Goal: Task Accomplishment & Management: Complete application form

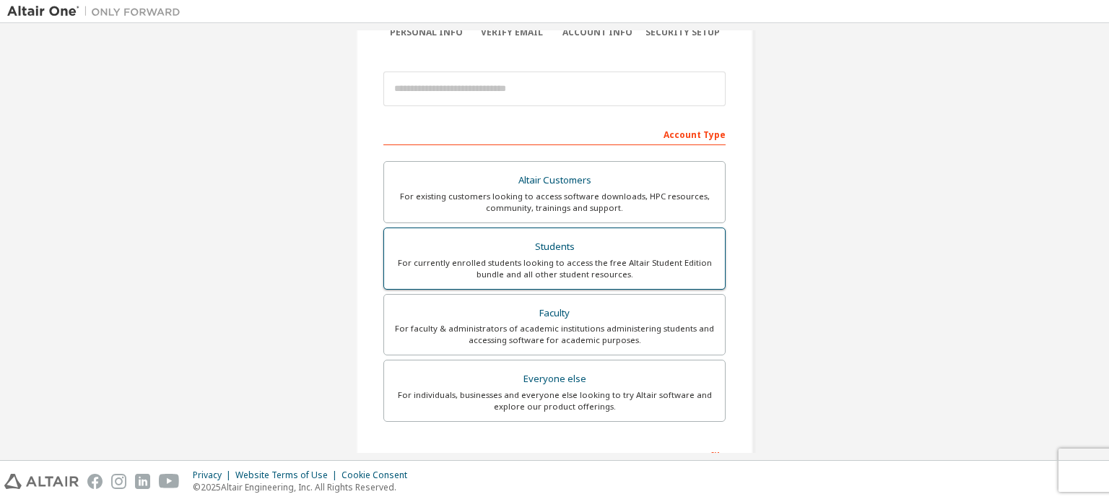
scroll to position [159, 0]
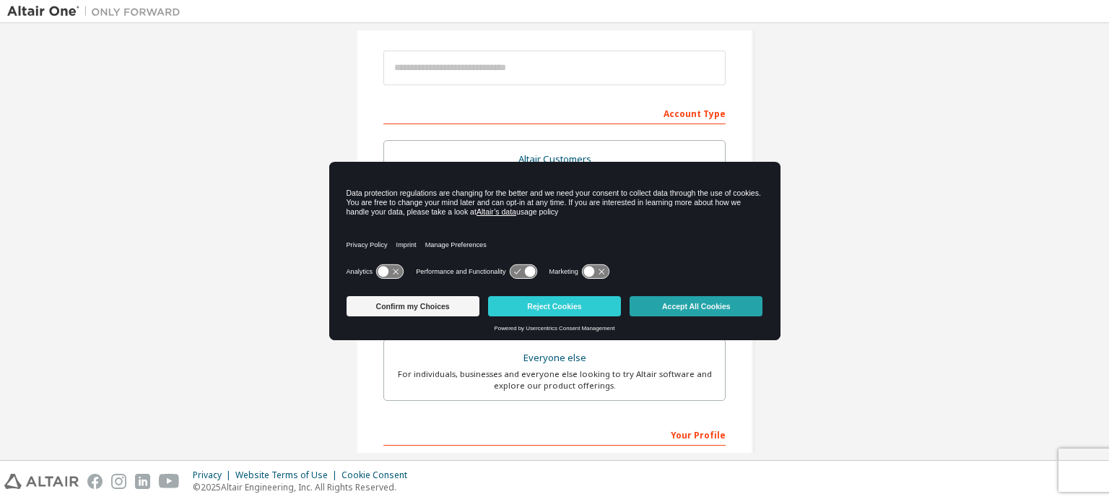
click at [648, 305] on button "Accept All Cookies" at bounding box center [696, 306] width 133 height 20
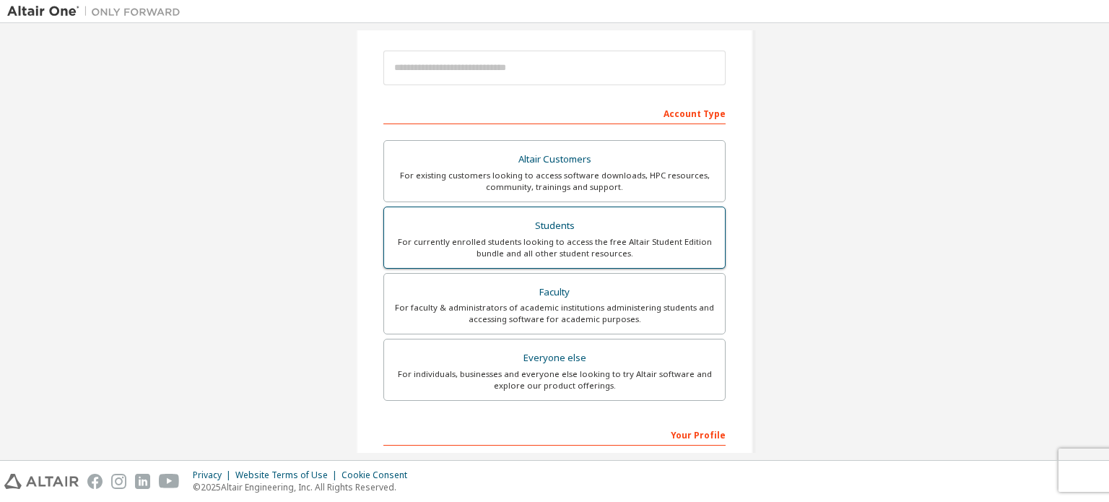
click at [580, 252] on div "For currently enrolled students looking to access the free Altair Student Editi…" at bounding box center [554, 247] width 323 height 23
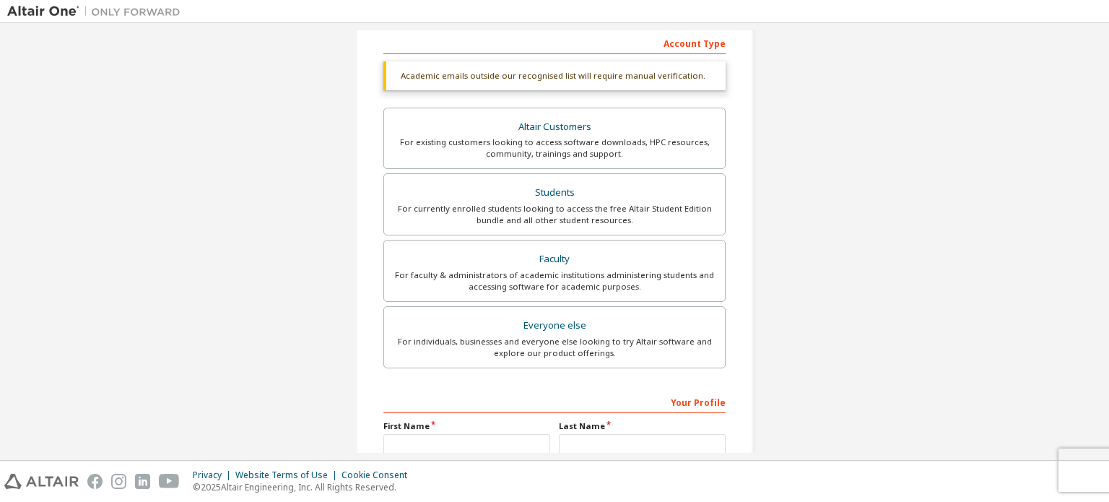
scroll to position [224, 0]
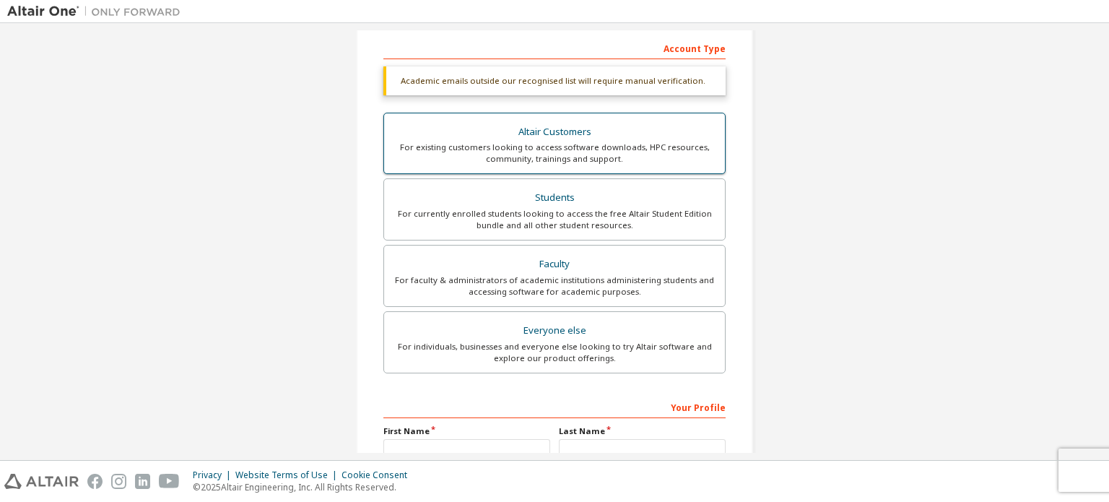
click at [641, 151] on div "For existing customers looking to access software downloads, HPC resources, com…" at bounding box center [554, 152] width 323 height 23
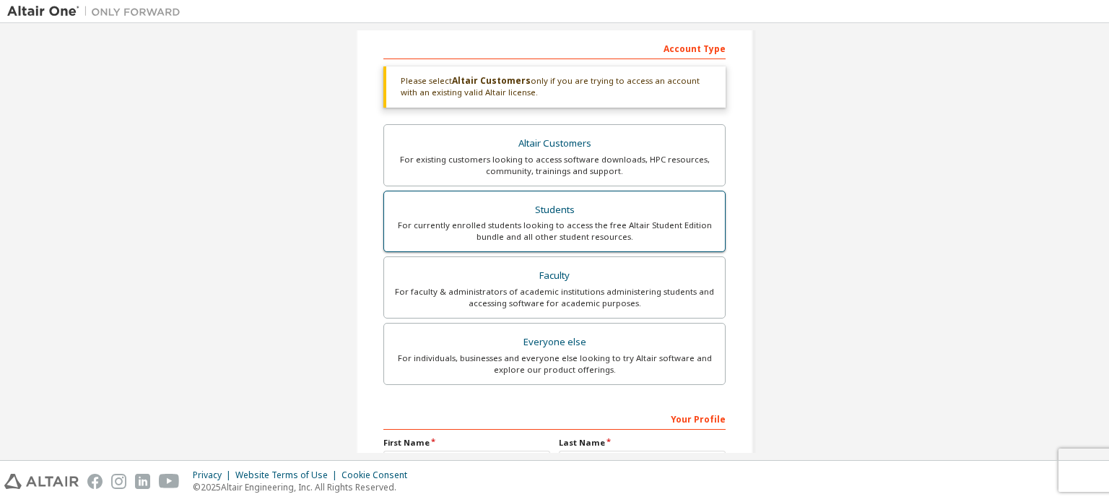
click at [631, 213] on div "Students" at bounding box center [554, 210] width 323 height 20
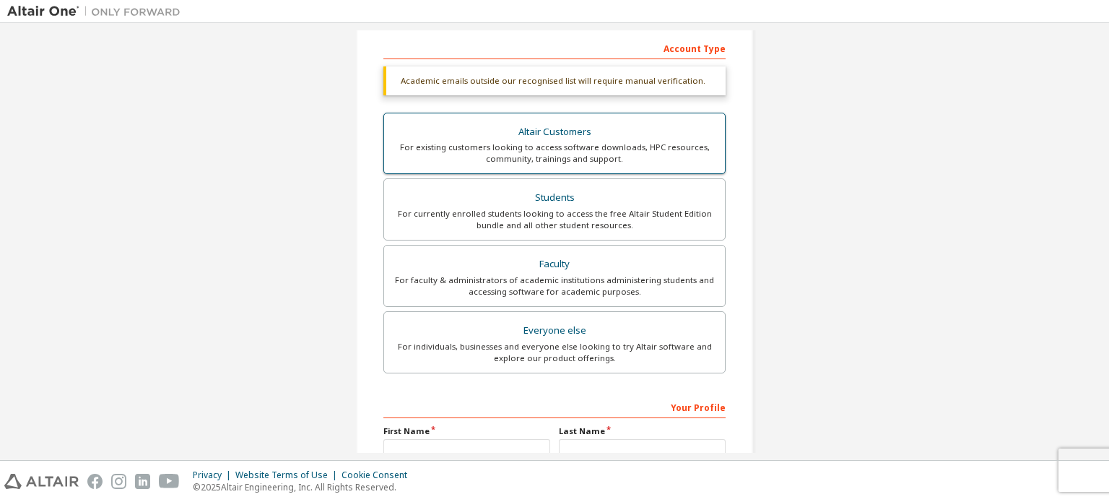
click at [653, 167] on label "Altair Customers For existing customers looking to access software downloads, H…" at bounding box center [554, 144] width 342 height 62
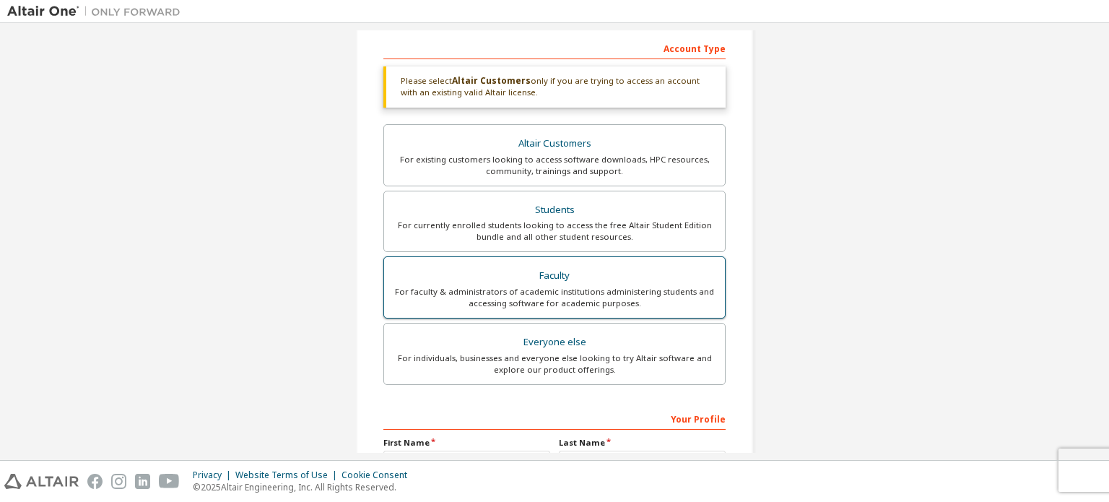
click at [632, 266] on div "Faculty" at bounding box center [554, 276] width 323 height 20
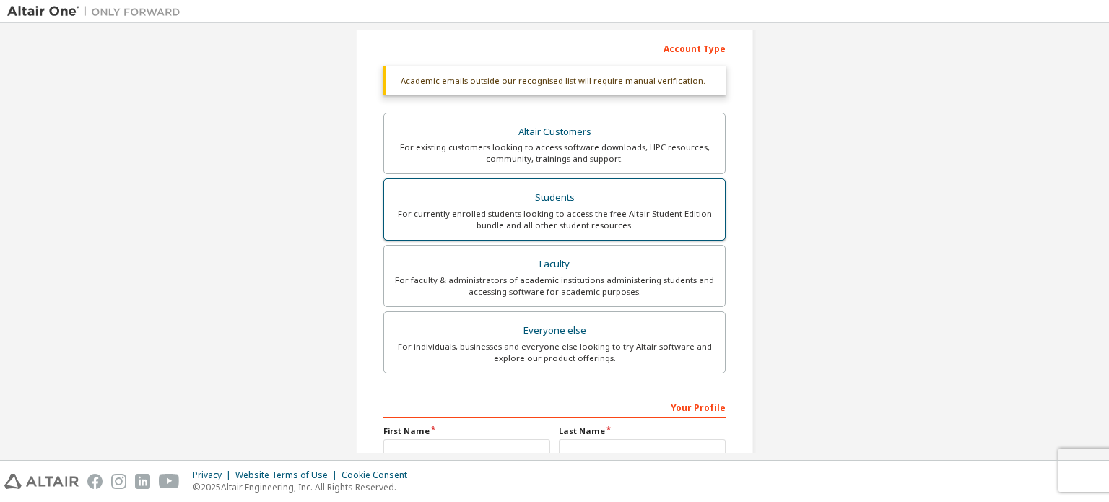
click at [640, 219] on div "For currently enrolled students looking to access the free Altair Student Editi…" at bounding box center [554, 219] width 323 height 23
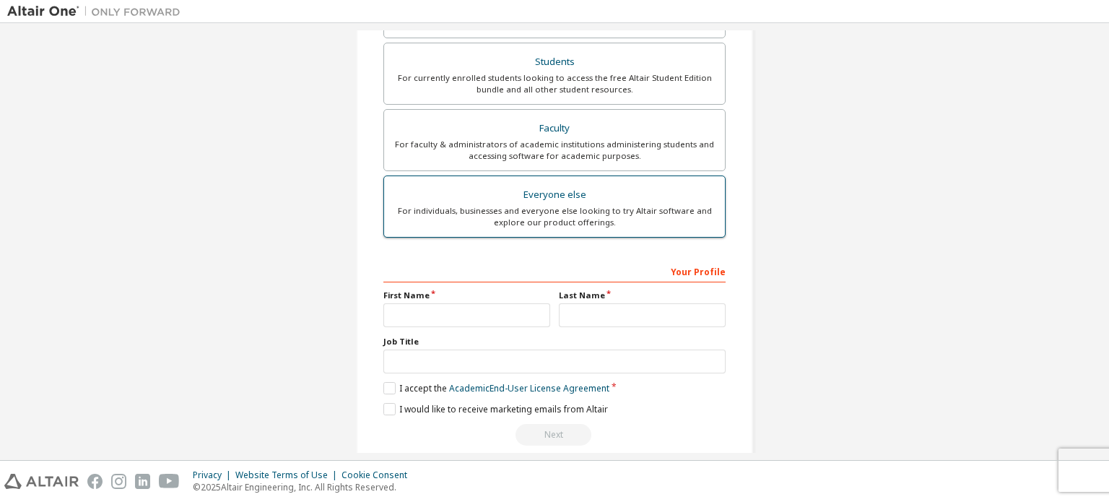
scroll to position [376, 0]
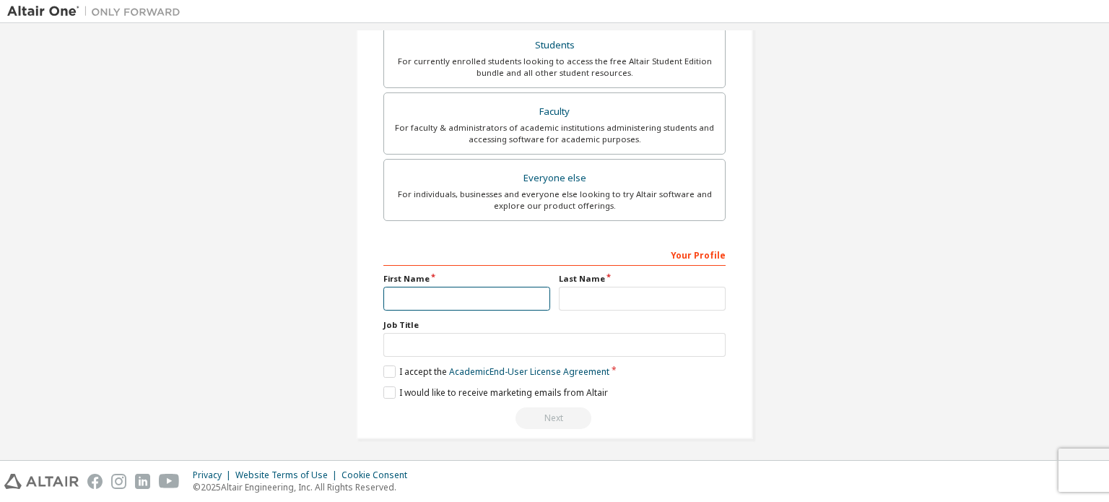
click at [461, 293] on input "text" at bounding box center [466, 299] width 167 height 24
type input "**********"
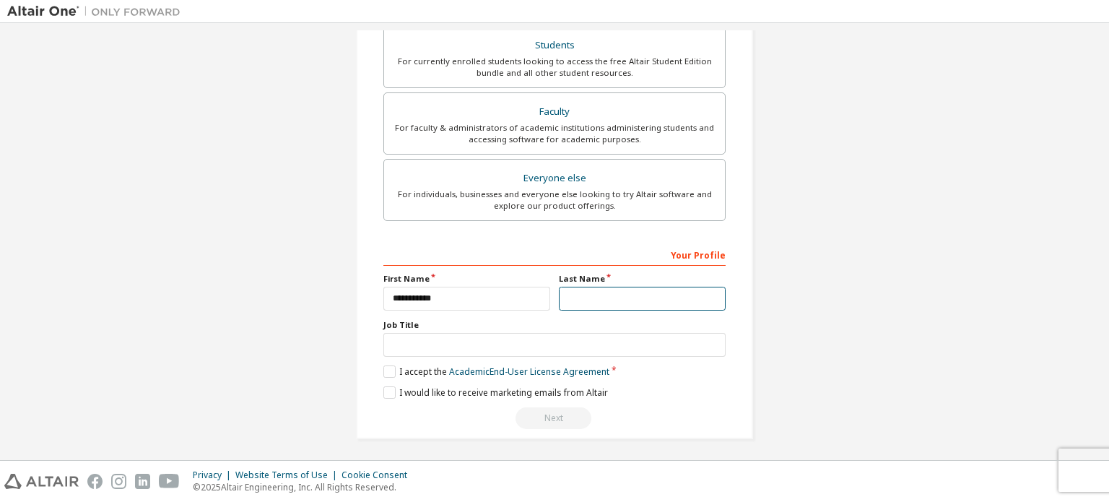
click at [641, 295] on input "text" at bounding box center [642, 299] width 167 height 24
type input "*"
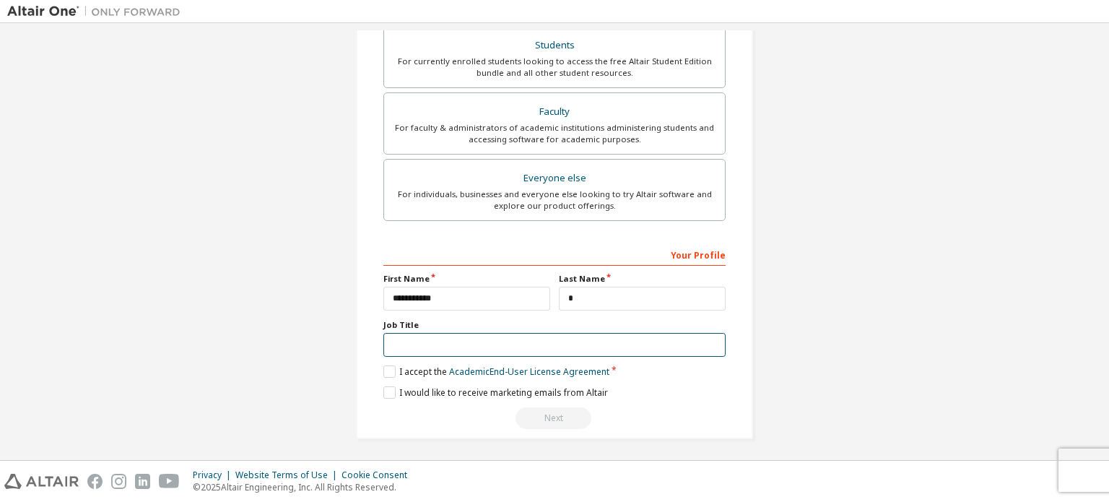
click at [618, 341] on input "text" at bounding box center [554, 345] width 342 height 24
type input "*******"
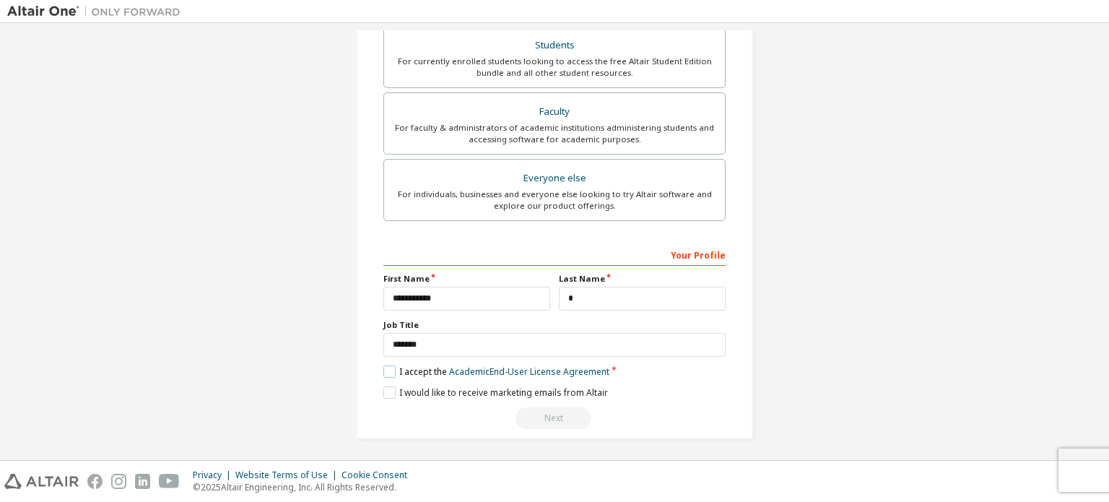
click at [383, 370] on label "I accept the Academic End-User License Agreement" at bounding box center [496, 371] width 226 height 12
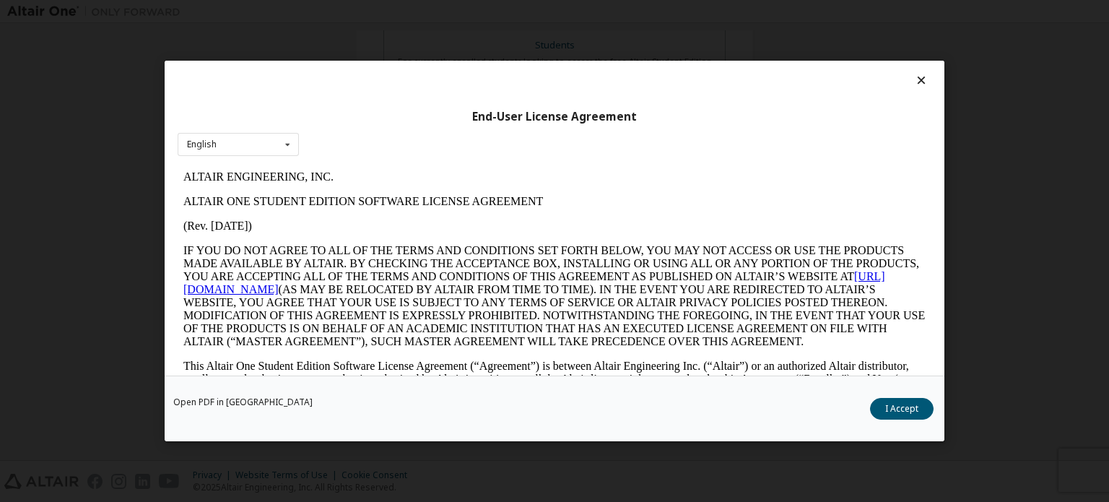
scroll to position [0, 0]
click at [896, 408] on button "I Accept" at bounding box center [902, 409] width 64 height 22
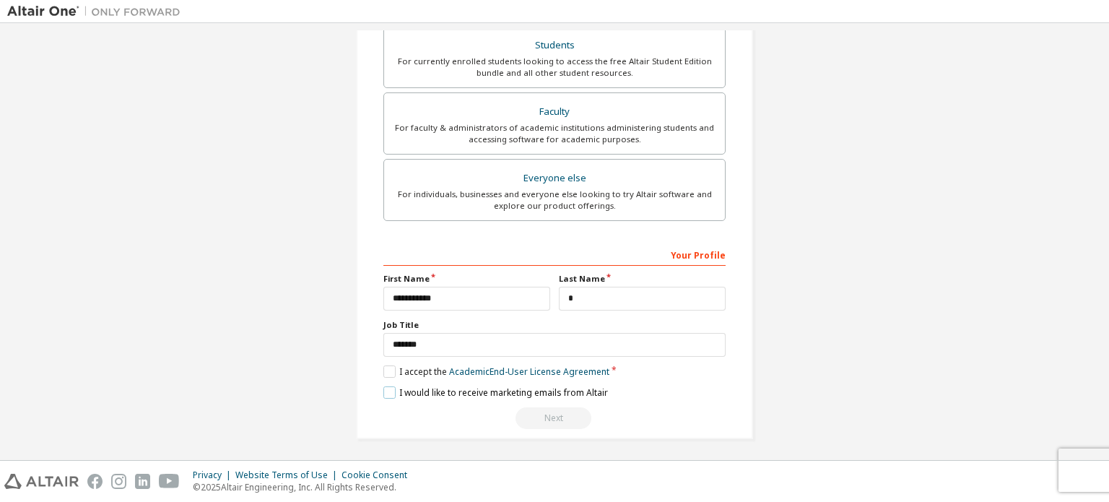
click at [384, 390] on label "I would like to receive marketing emails from Altair" at bounding box center [495, 392] width 225 height 12
click at [550, 418] on div "Next" at bounding box center [554, 418] width 342 height 22
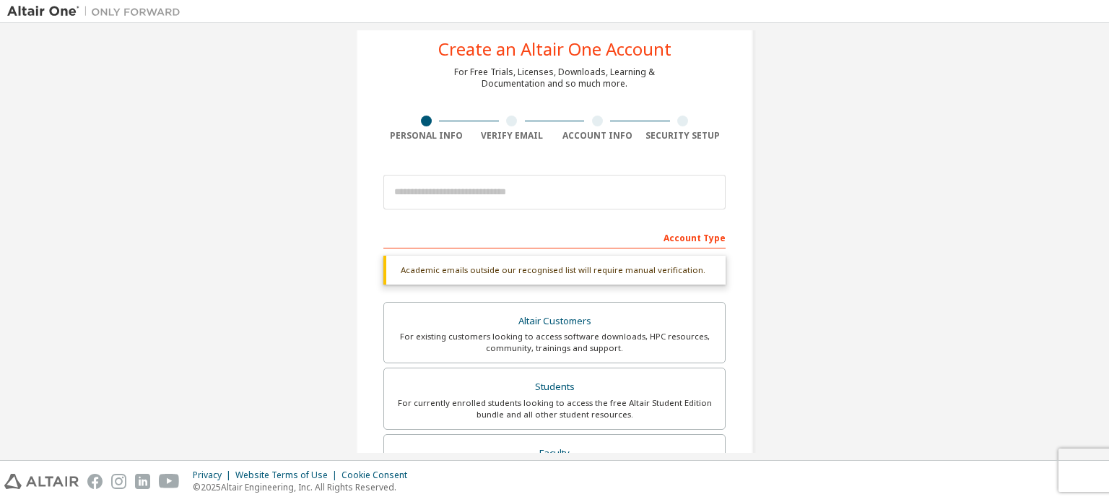
scroll to position [33, 0]
click at [505, 190] on input "email" at bounding box center [554, 193] width 342 height 35
type input "**********"
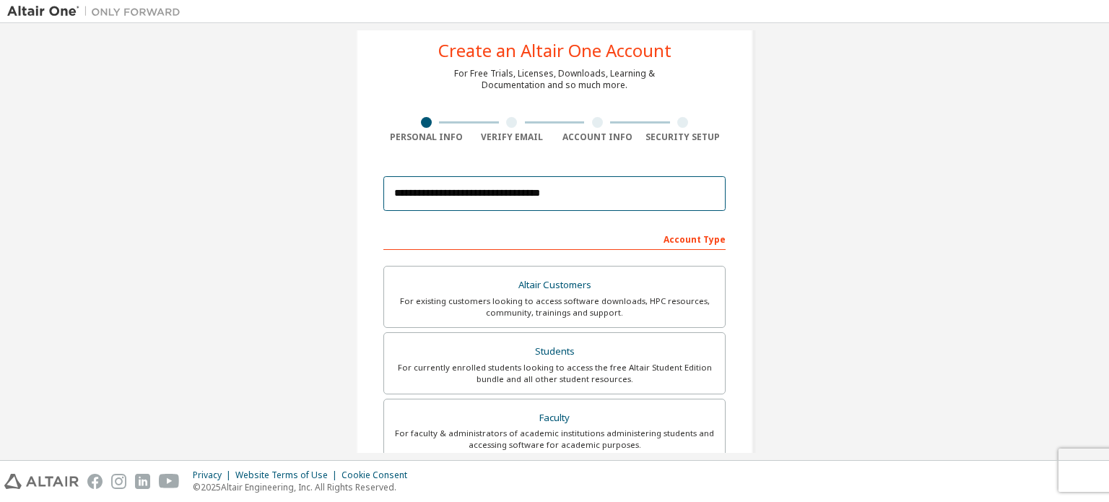
scroll to position [339, 0]
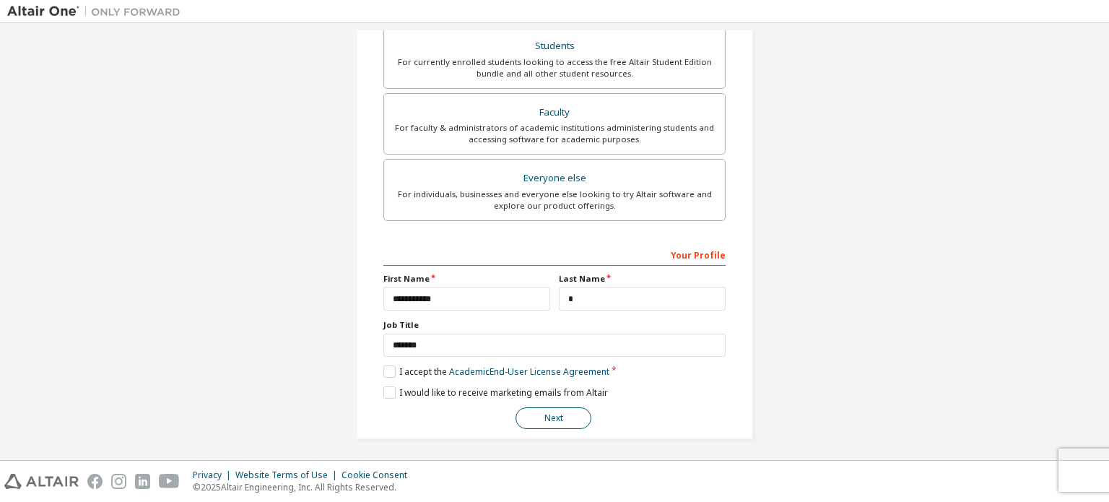
click at [545, 417] on button "Next" at bounding box center [553, 418] width 76 height 22
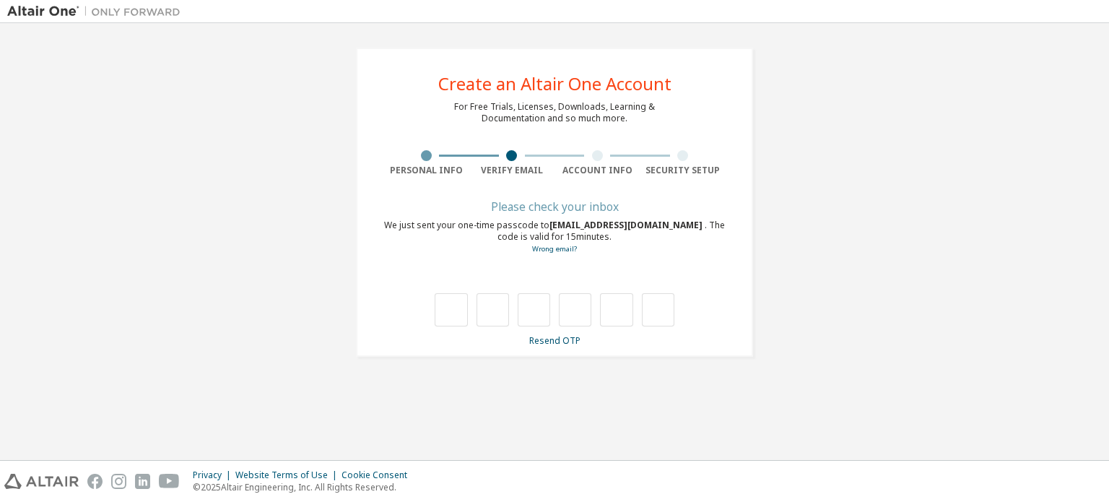
type input "*"
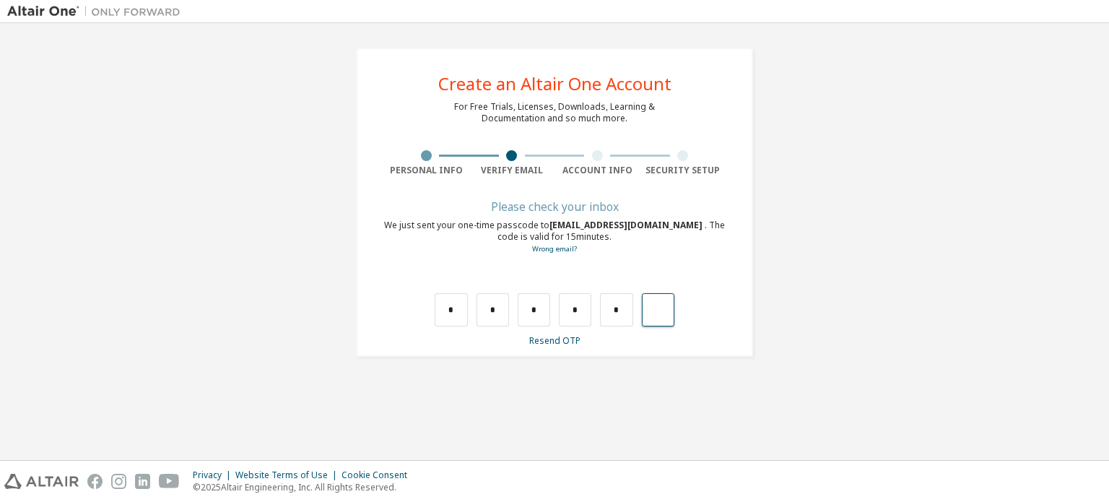
type input "*"
